Goal: Download file/media

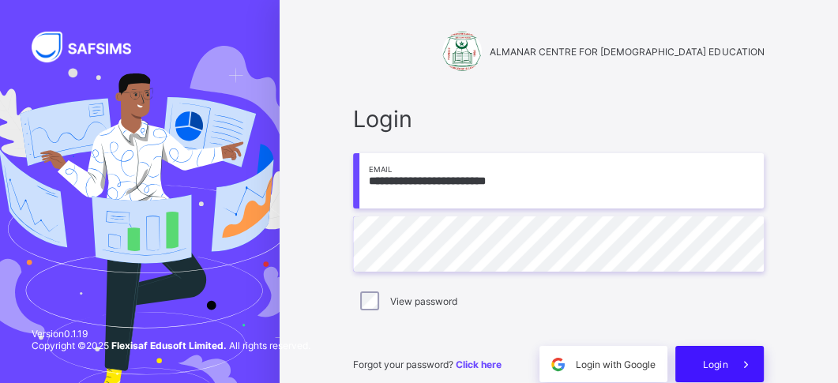
click at [727, 368] on span "Login" at bounding box center [715, 365] width 24 height 12
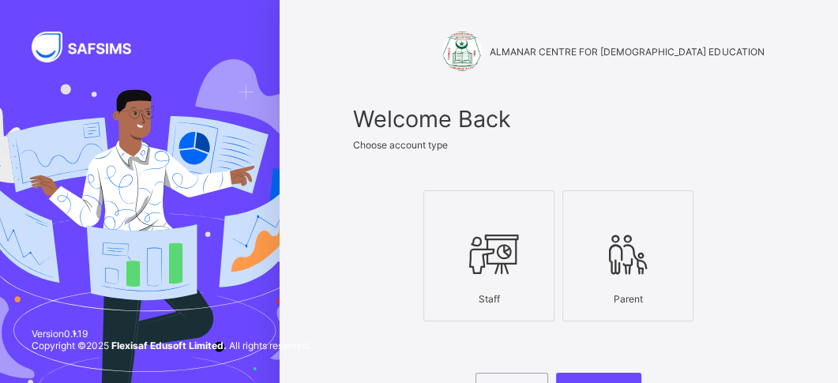
click at [514, 285] on div at bounding box center [489, 254] width 114 height 62
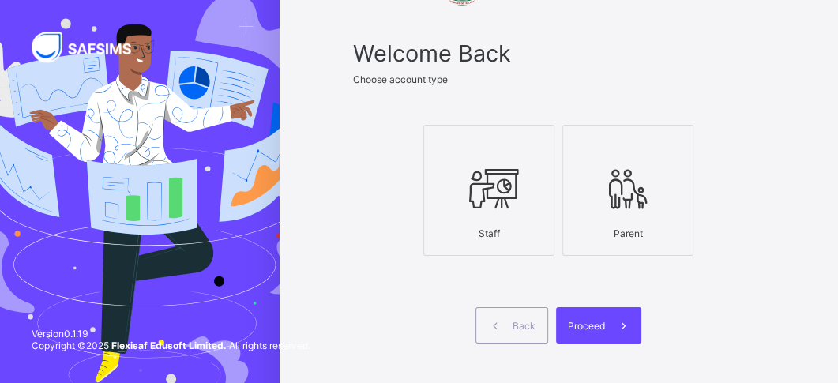
scroll to position [125, 0]
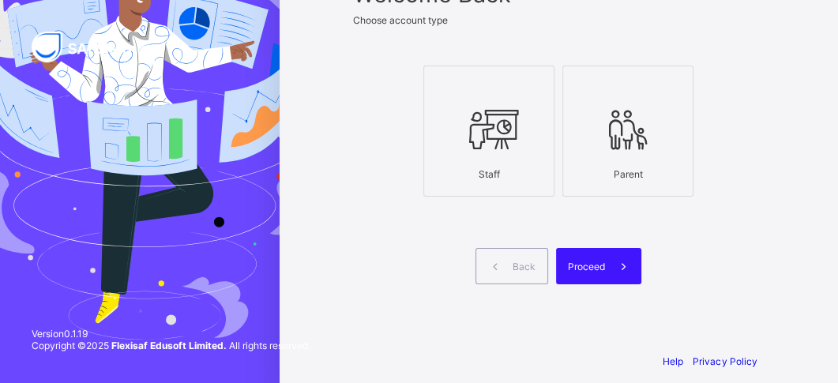
click at [600, 269] on span "Proceed" at bounding box center [586, 267] width 37 height 12
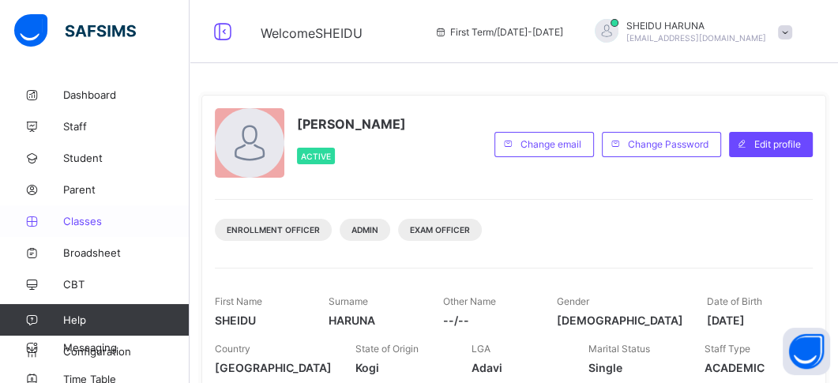
click at [93, 225] on span "Classes" at bounding box center [126, 221] width 126 height 13
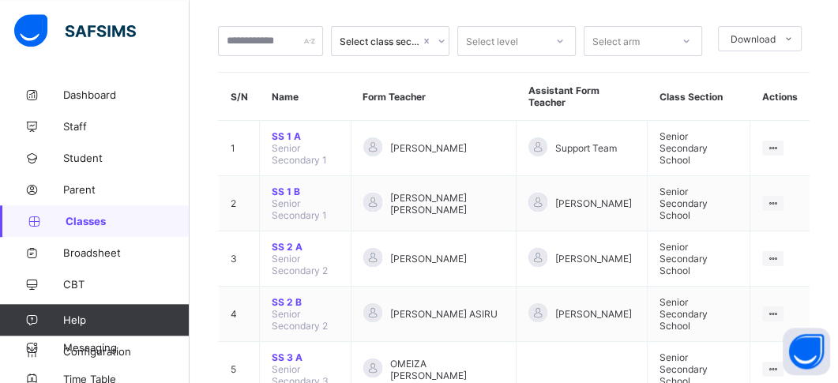
scroll to position [187, 0]
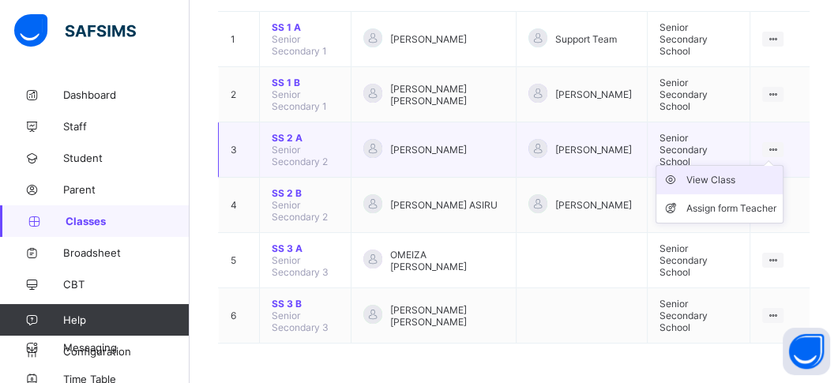
click at [722, 180] on div "View Class" at bounding box center [731, 180] width 90 height 16
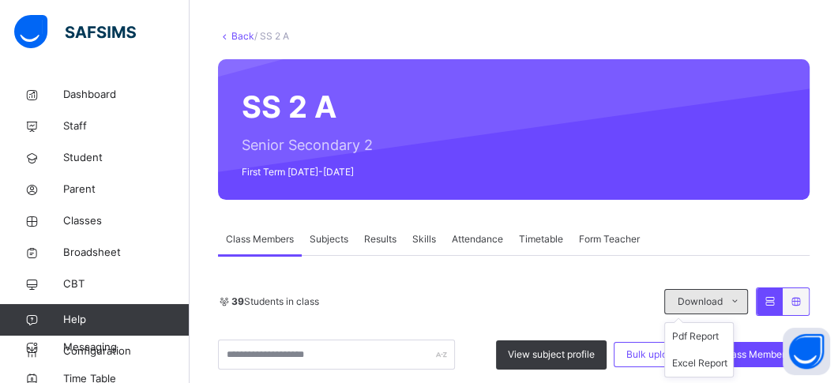
scroll to position [240, 0]
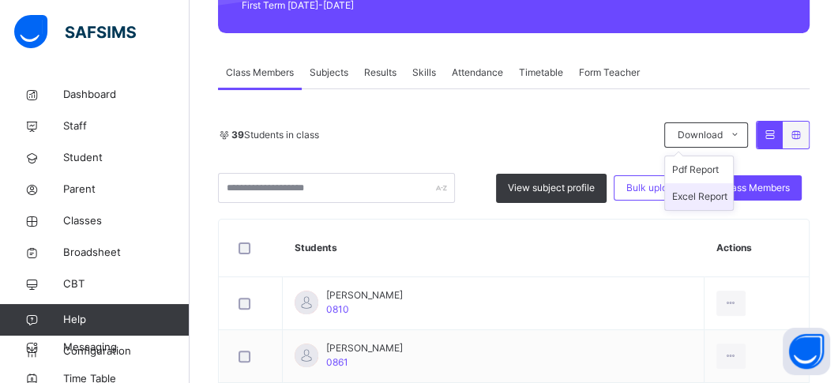
click at [716, 195] on li "Excel Report" at bounding box center [699, 196] width 68 height 27
